Goal: Task Accomplishment & Management: Manage account settings

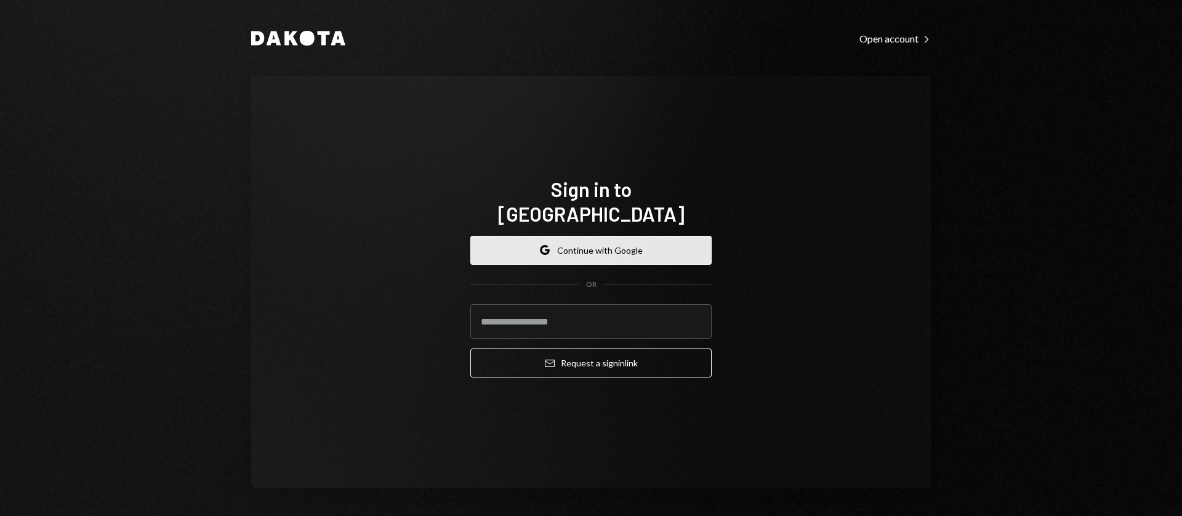
click at [587, 236] on button "Google Continue with Google" at bounding box center [590, 250] width 241 height 29
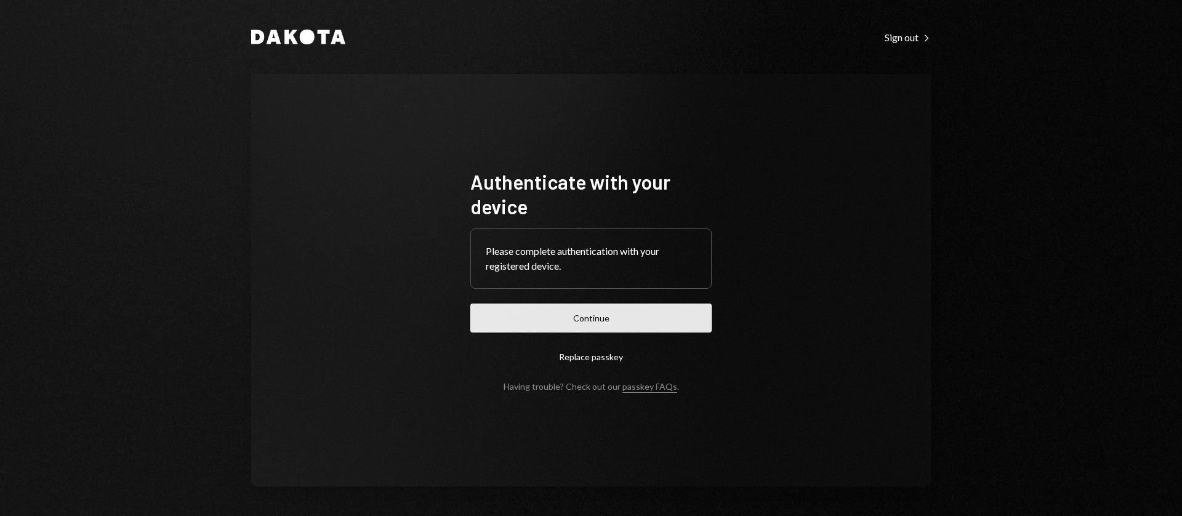
click at [589, 315] on button "Continue" at bounding box center [590, 318] width 241 height 29
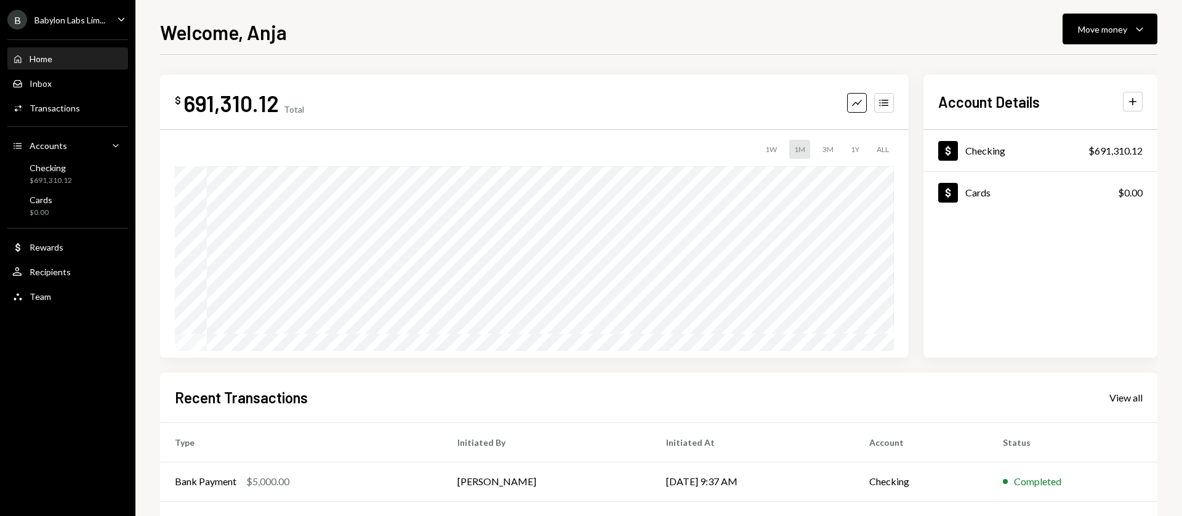
click at [74, 15] on div "Babylon Labs Lim..." at bounding box center [69, 20] width 71 height 10
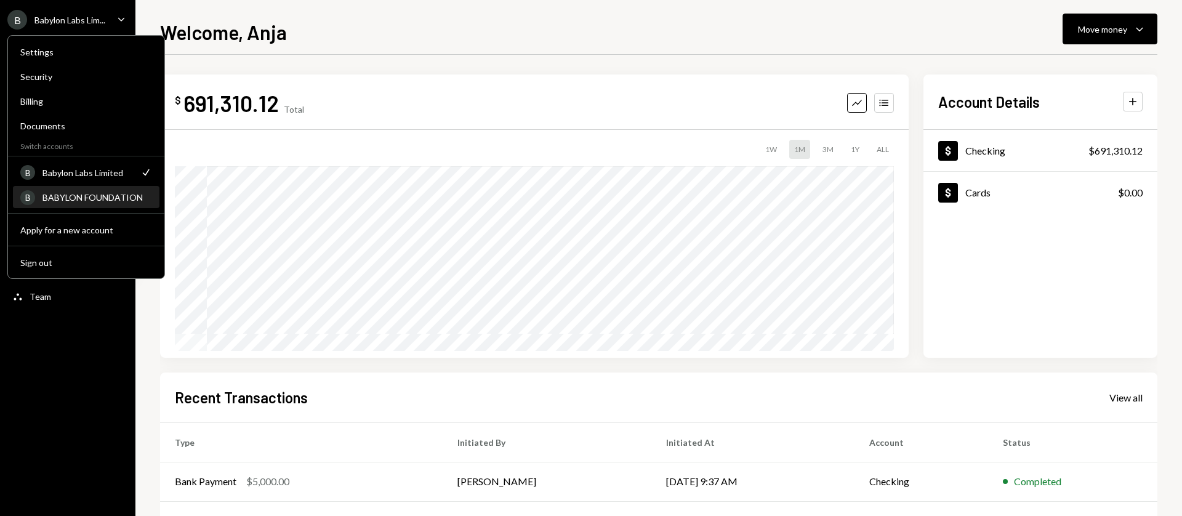
click at [68, 201] on div "BABYLON FOUNDATION" at bounding box center [97, 197] width 110 height 10
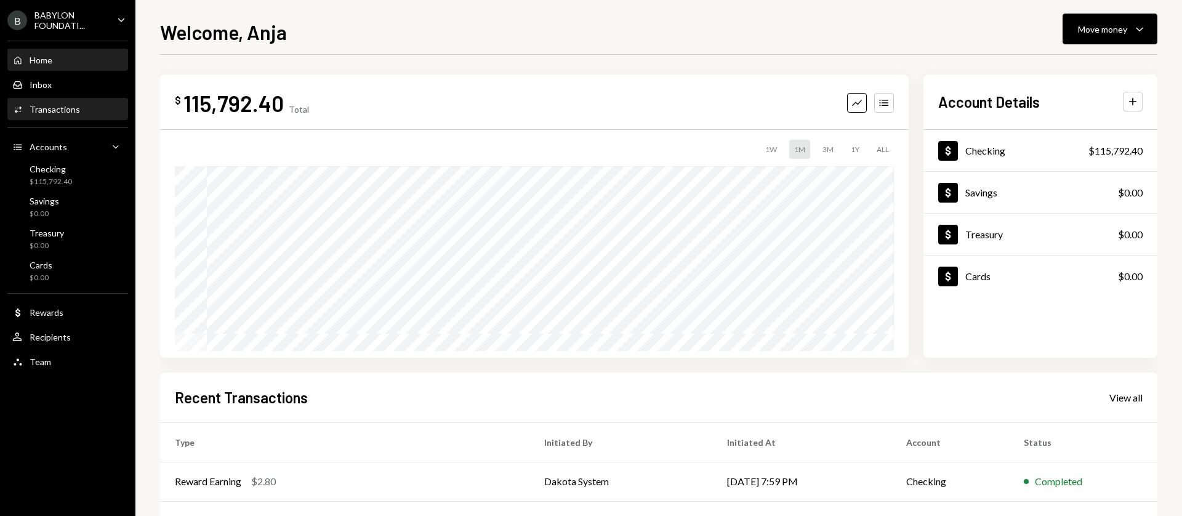
click at [73, 113] on div "Transactions" at bounding box center [55, 109] width 50 height 10
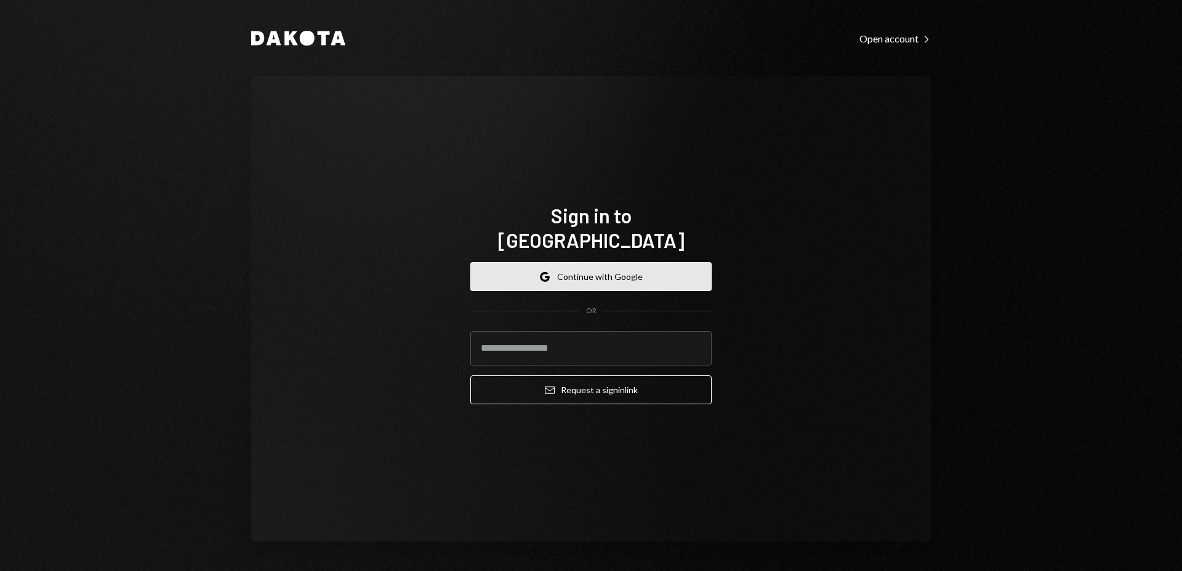
click at [549, 272] on icon "Google" at bounding box center [545, 277] width 10 height 10
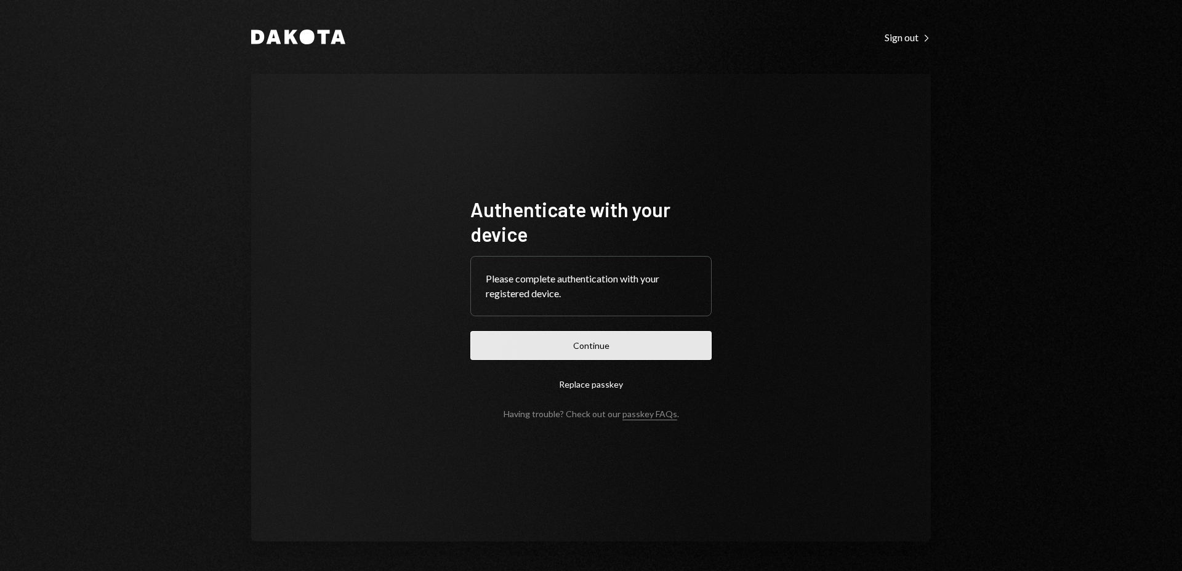
click at [556, 339] on button "Continue" at bounding box center [590, 345] width 241 height 29
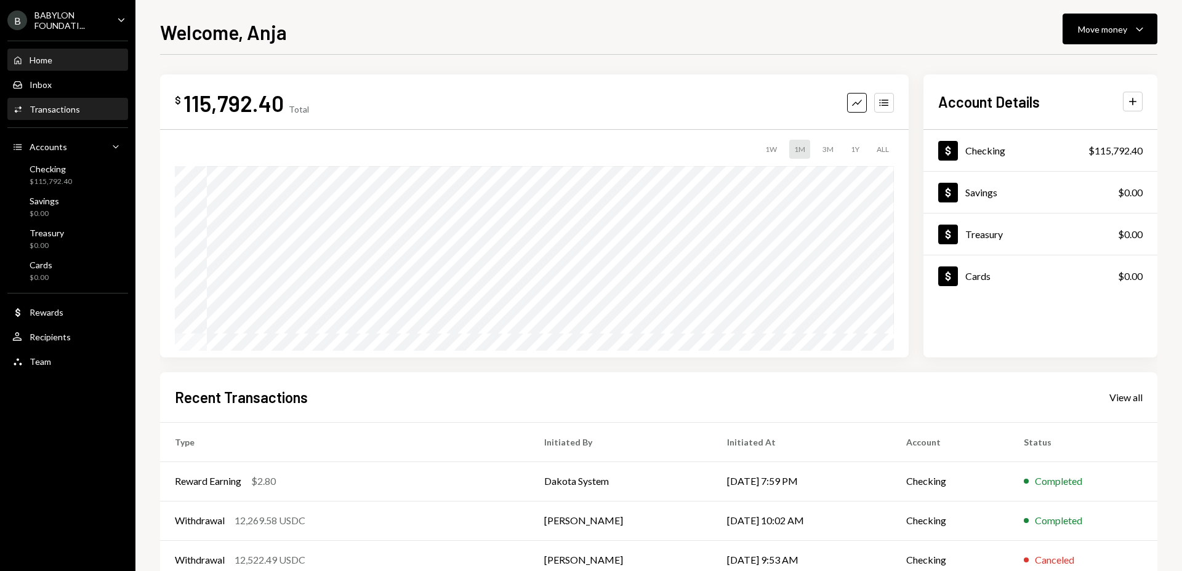
click at [49, 107] on div "Transactions" at bounding box center [55, 109] width 50 height 10
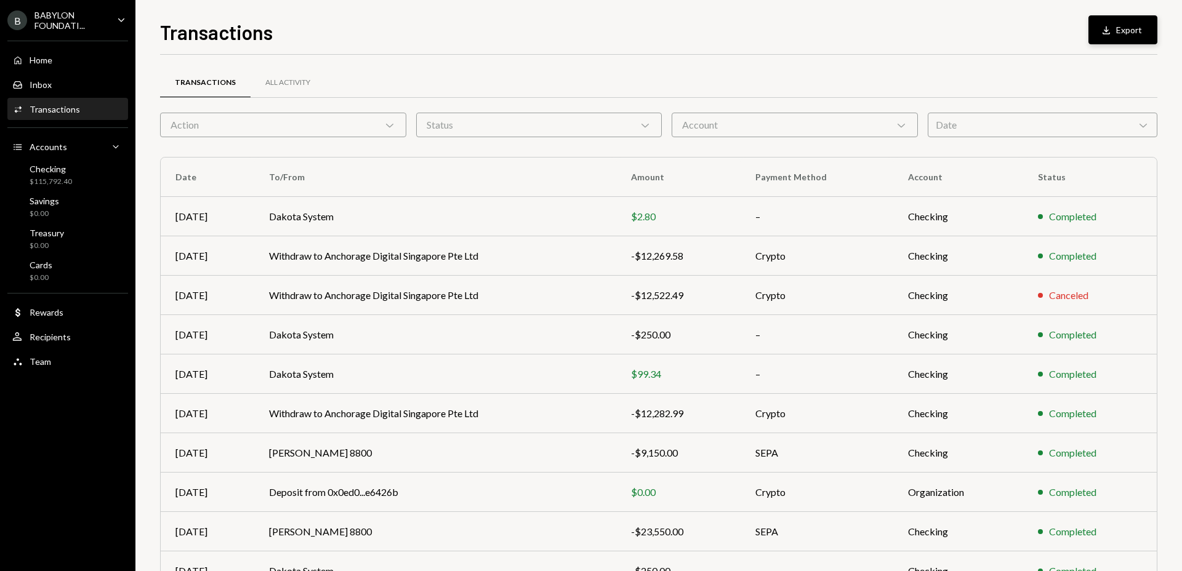
click at [1101, 31] on icon "Download" at bounding box center [1106, 30] width 12 height 12
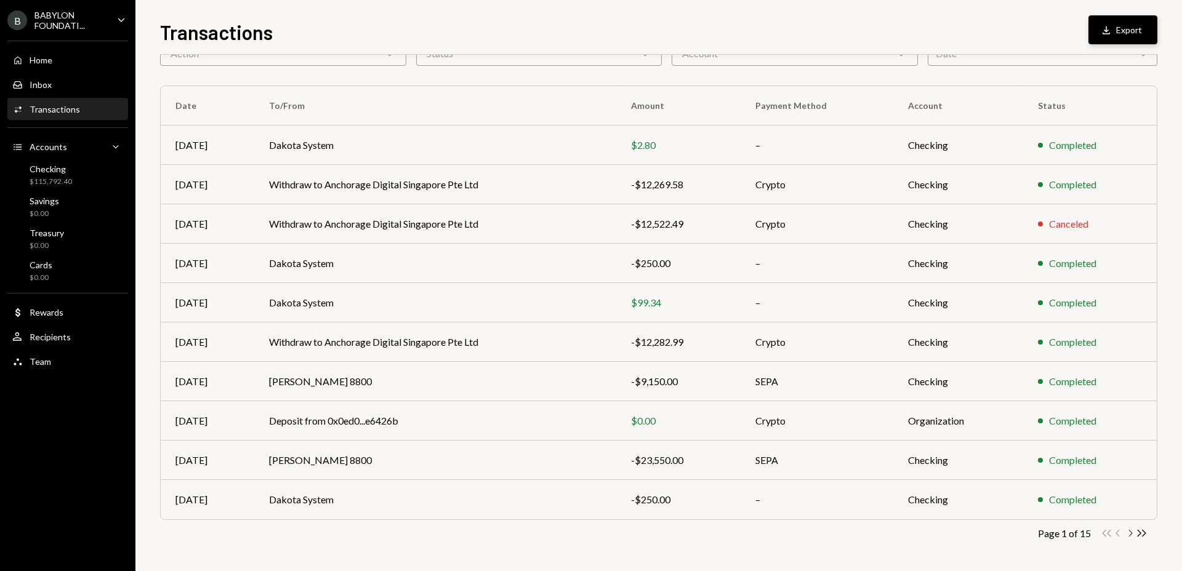
click at [1127, 533] on icon "Chevron Right" at bounding box center [1130, 534] width 12 height 12
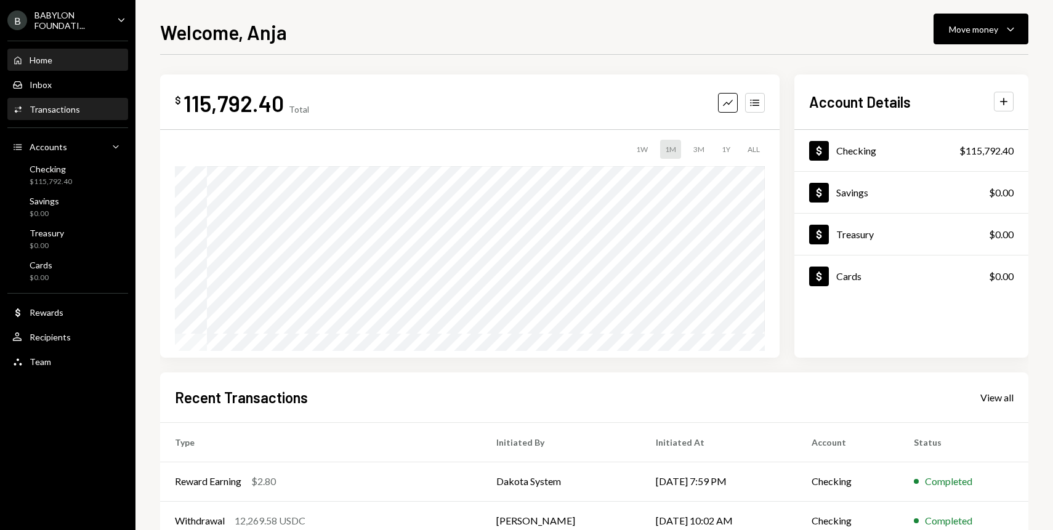
click at [76, 113] on div "Transactions" at bounding box center [55, 109] width 50 height 10
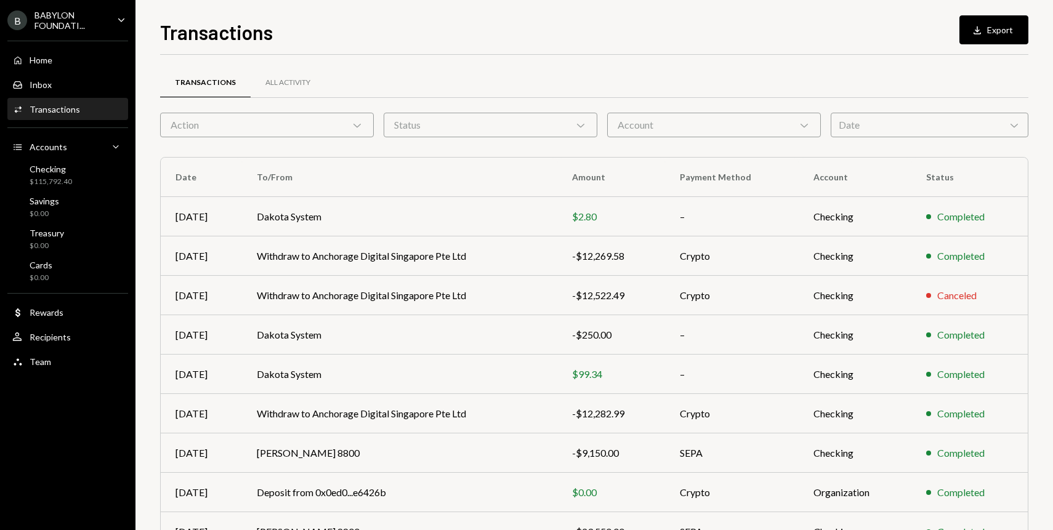
click at [940, 126] on div "Date Chevron Down" at bounding box center [930, 125] width 198 height 25
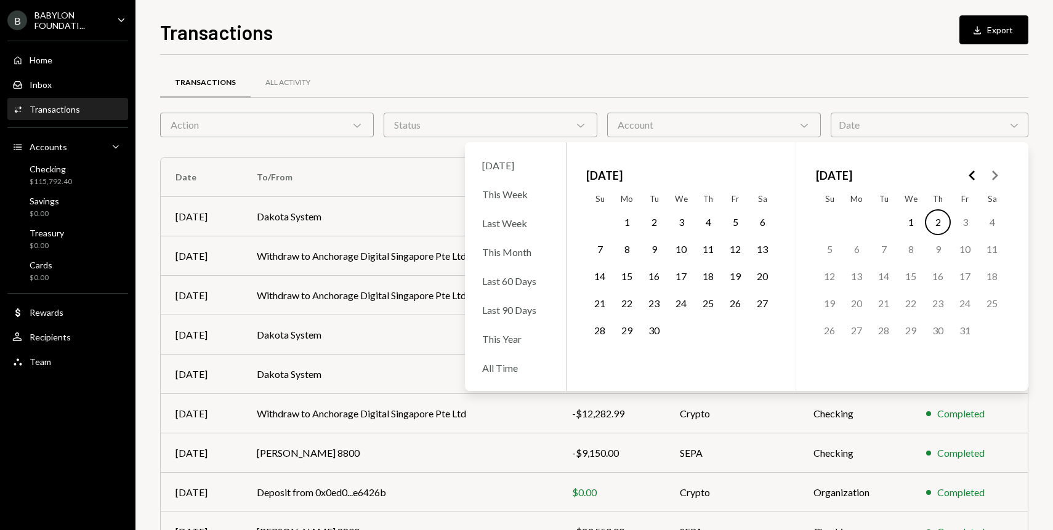
click at [974, 175] on icon "Go to the Previous Month" at bounding box center [972, 175] width 15 height 15
click at [991, 175] on icon "Go to the Next Month" at bounding box center [994, 175] width 15 height 15
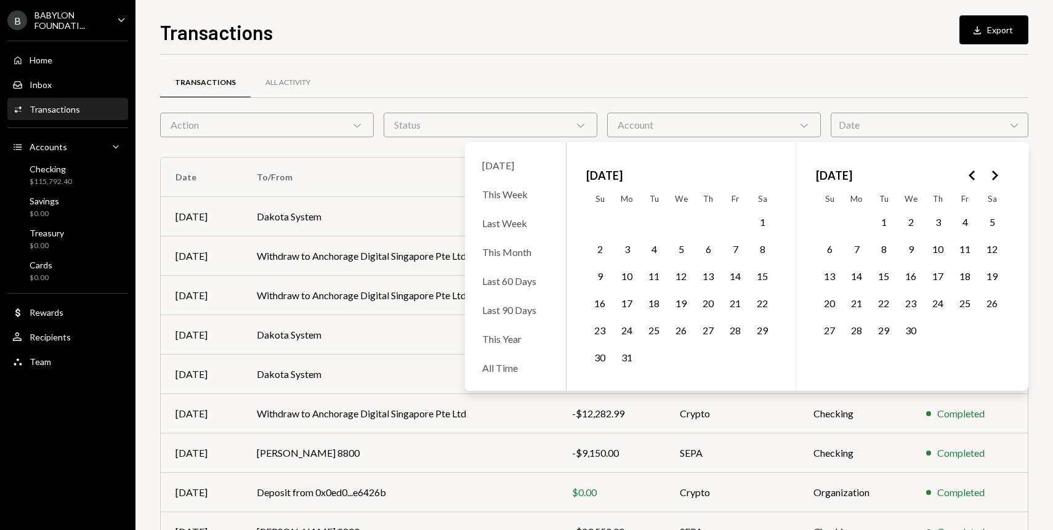
click at [928, 279] on button "17" at bounding box center [938, 276] width 26 height 26
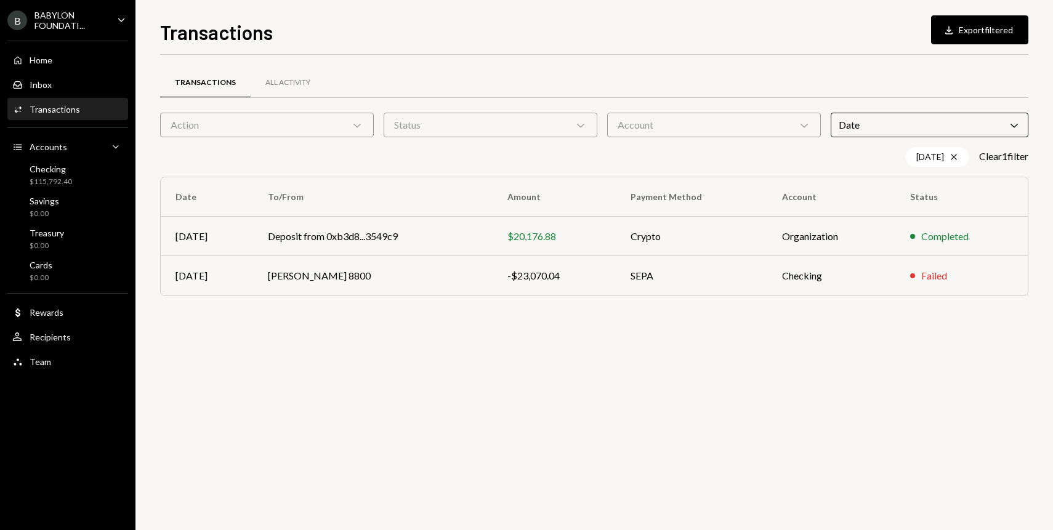
click at [542, 84] on div "Transactions All Activity" at bounding box center [594, 82] width 868 height 31
click at [265, 81] on div "All Activity" at bounding box center [287, 83] width 45 height 10
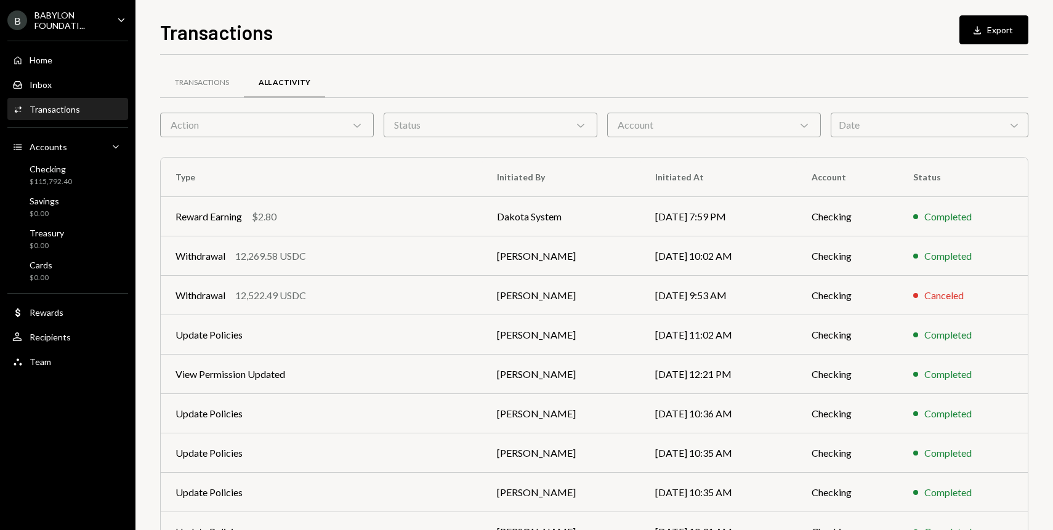
click at [891, 130] on div "Date Chevron Down" at bounding box center [930, 125] width 198 height 25
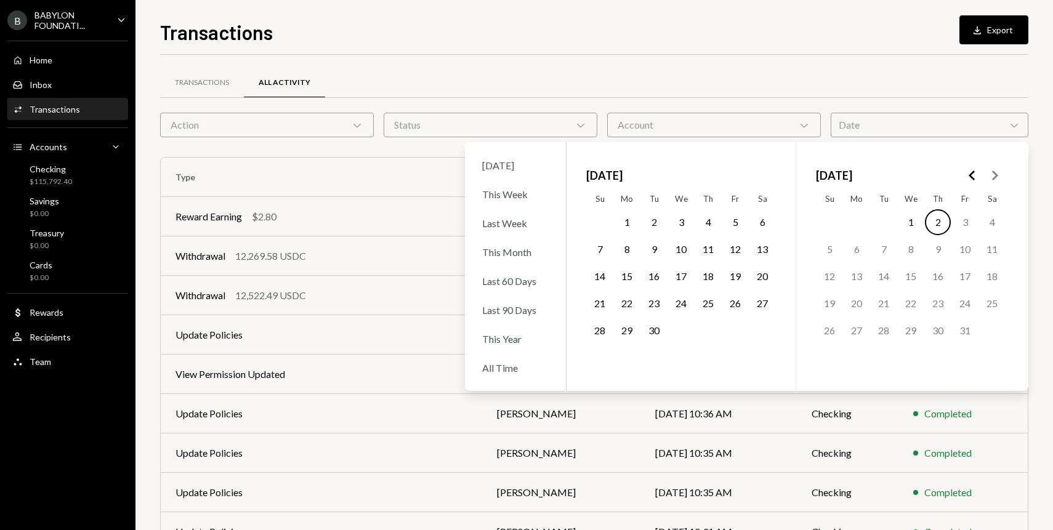
click at [970, 172] on icon "Go to the Previous Month" at bounding box center [972, 175] width 15 height 15
click at [939, 267] on button "17" at bounding box center [938, 276] width 26 height 26
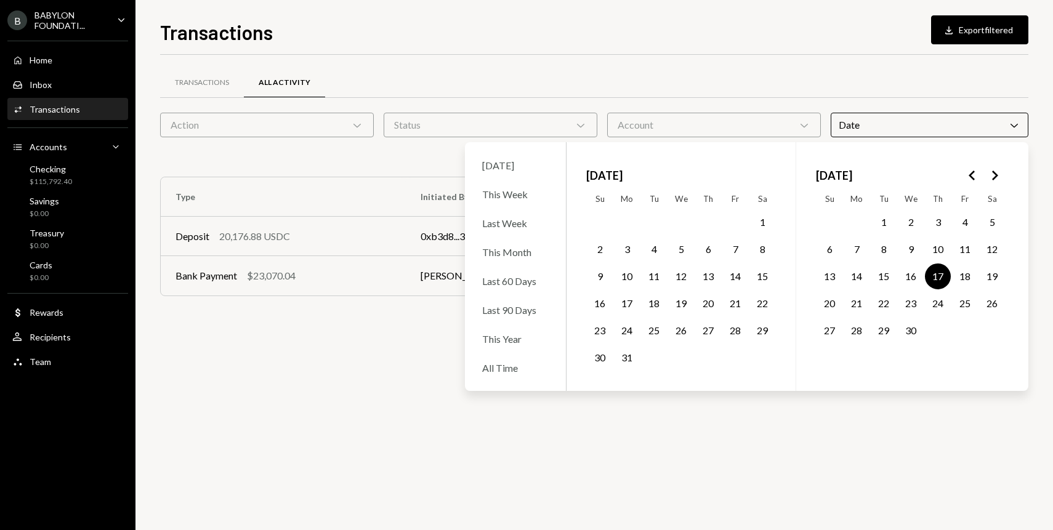
click at [790, 96] on div "Transactions All Activity" at bounding box center [594, 82] width 868 height 31
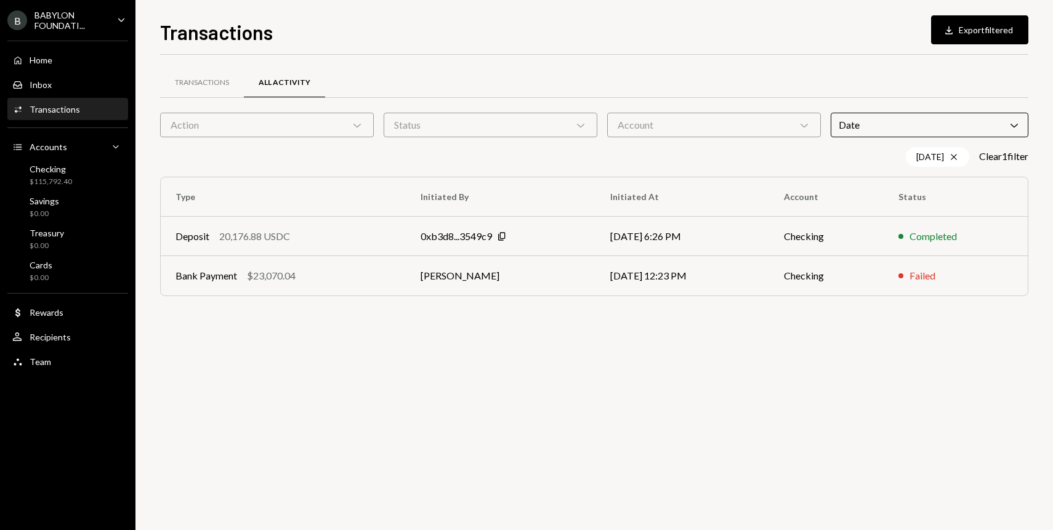
click at [899, 121] on div "Date Chevron Down" at bounding box center [930, 125] width 198 height 25
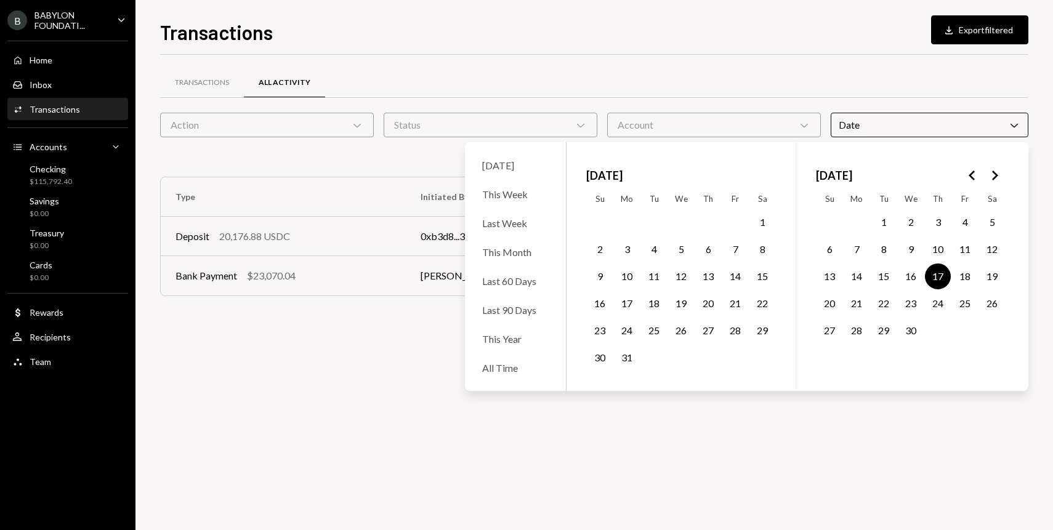
click at [1000, 174] on icon "Go to the Next Month" at bounding box center [994, 175] width 15 height 15
click at [632, 252] on button "5" at bounding box center [627, 249] width 26 height 26
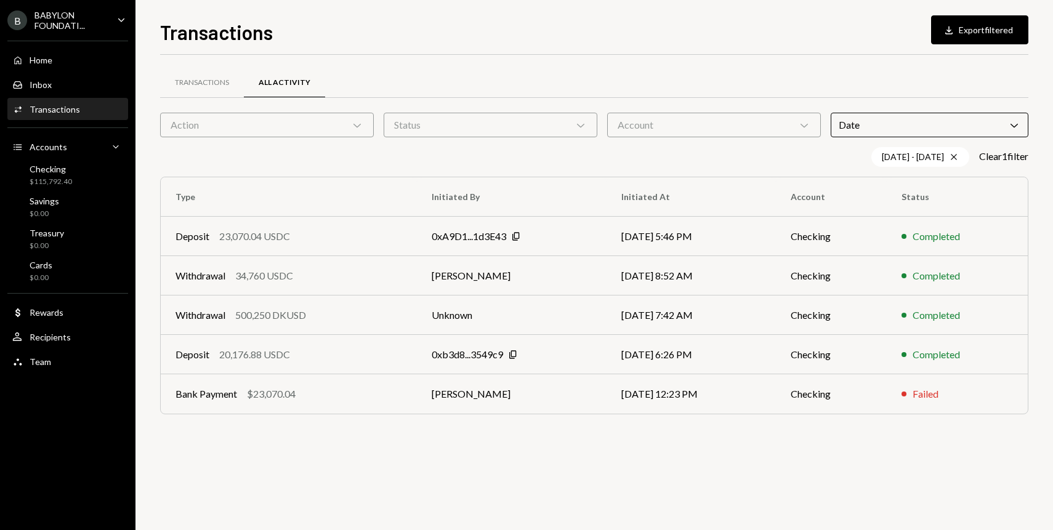
click at [834, 90] on div "Transactions All Activity" at bounding box center [594, 82] width 868 height 31
click at [67, 177] on div "$115,792.40" at bounding box center [51, 182] width 42 height 10
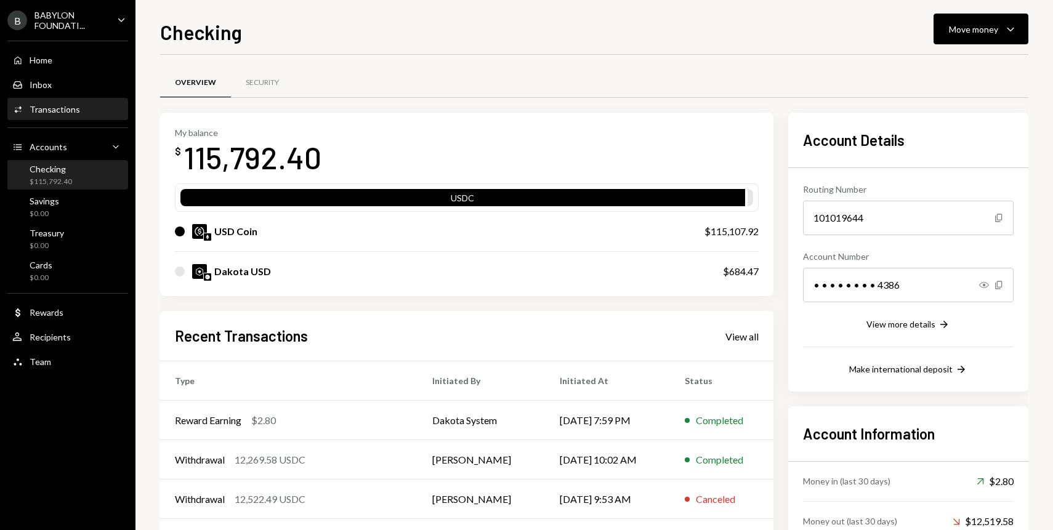
click at [65, 118] on div "Activities Transactions" at bounding box center [67, 109] width 111 height 21
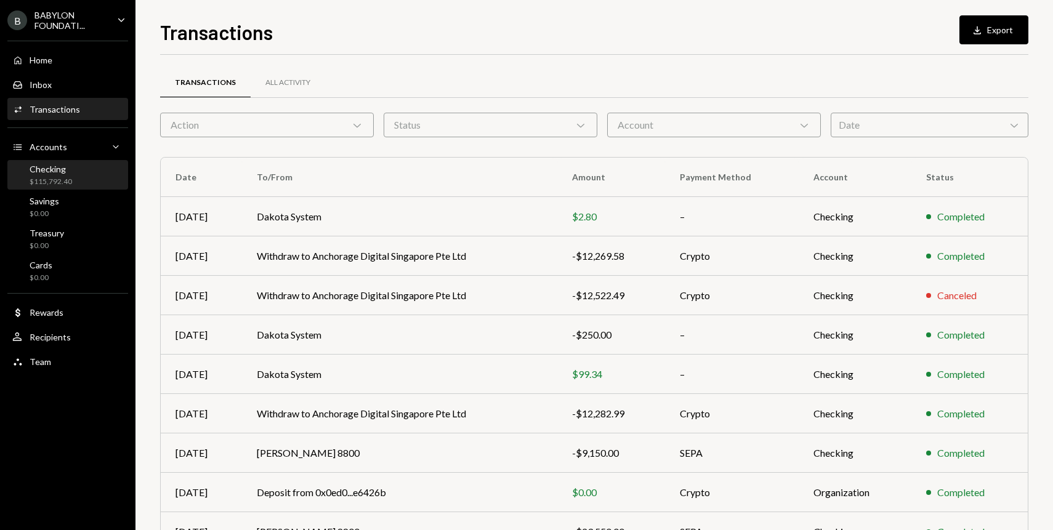
click at [50, 174] on div "Checking $115,792.40" at bounding box center [51, 175] width 42 height 23
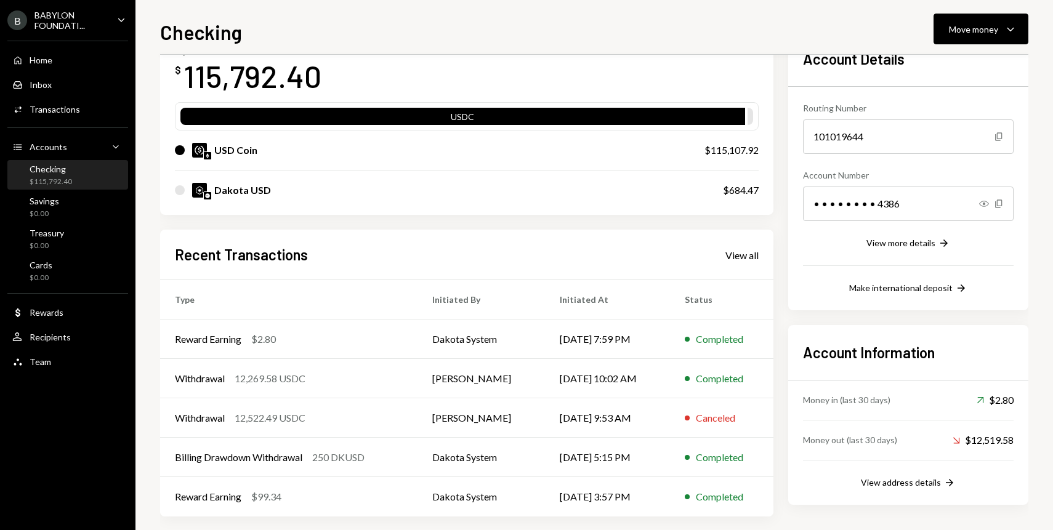
scroll to position [92, 0]
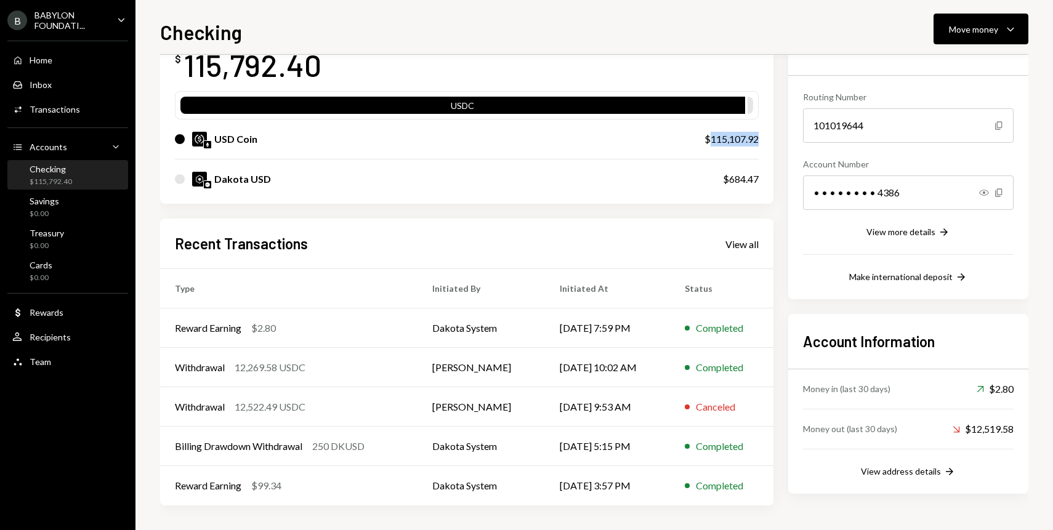
drag, startPoint x: 759, startPoint y: 139, endPoint x: 707, endPoint y: 142, distance: 52.4
click at [707, 142] on div "My balance $ 115,792.40 USDC USD Coin $115,107.92 Dakota USD $684.47" at bounding box center [466, 112] width 613 height 184
copy div "115,107.92"
